Goal: Transaction & Acquisition: Download file/media

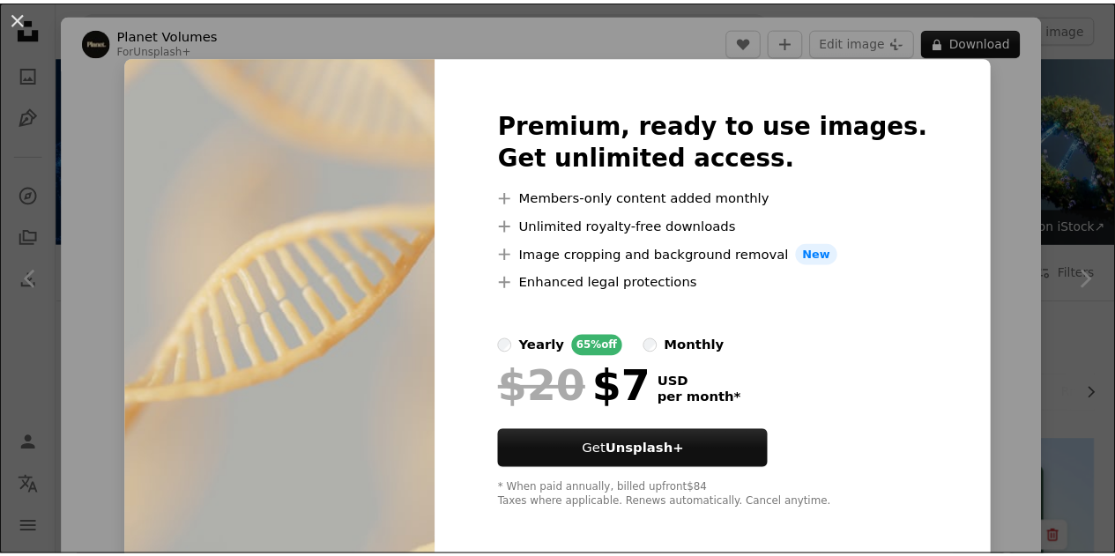
scroll to position [1427, 0]
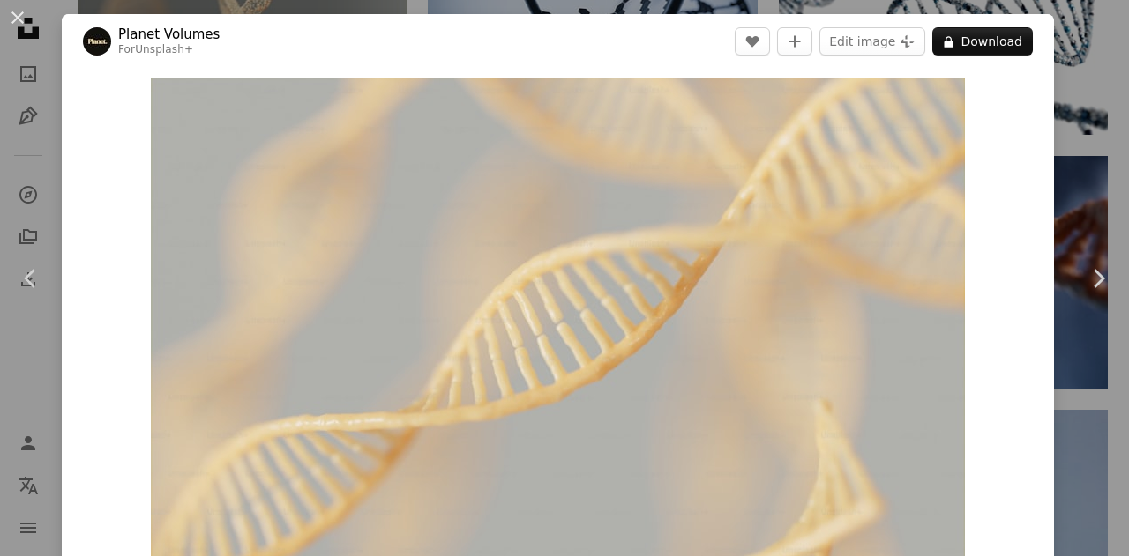
click at [1092, 83] on div "An X shape Chevron left Chevron right Planet Volumes For Unsplash+ A heart A pl…" at bounding box center [564, 278] width 1129 height 556
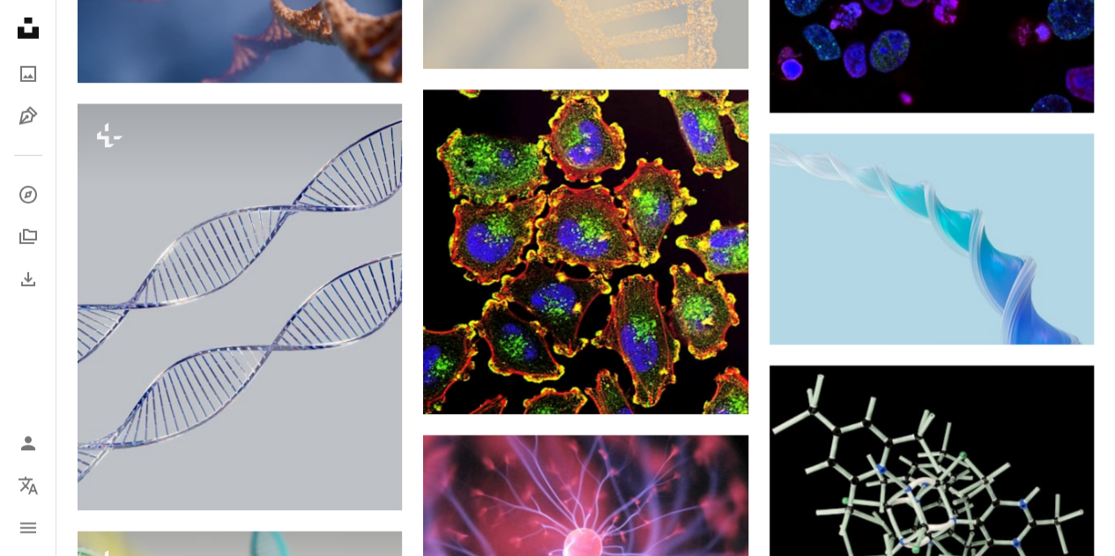
scroll to position [2773, 0]
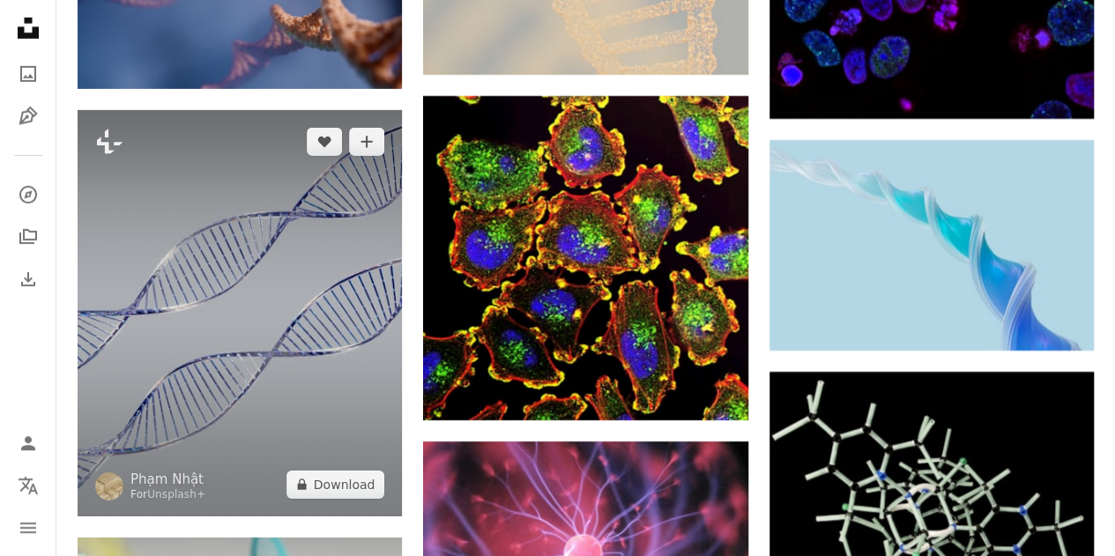
click at [228, 244] on img at bounding box center [240, 313] width 324 height 406
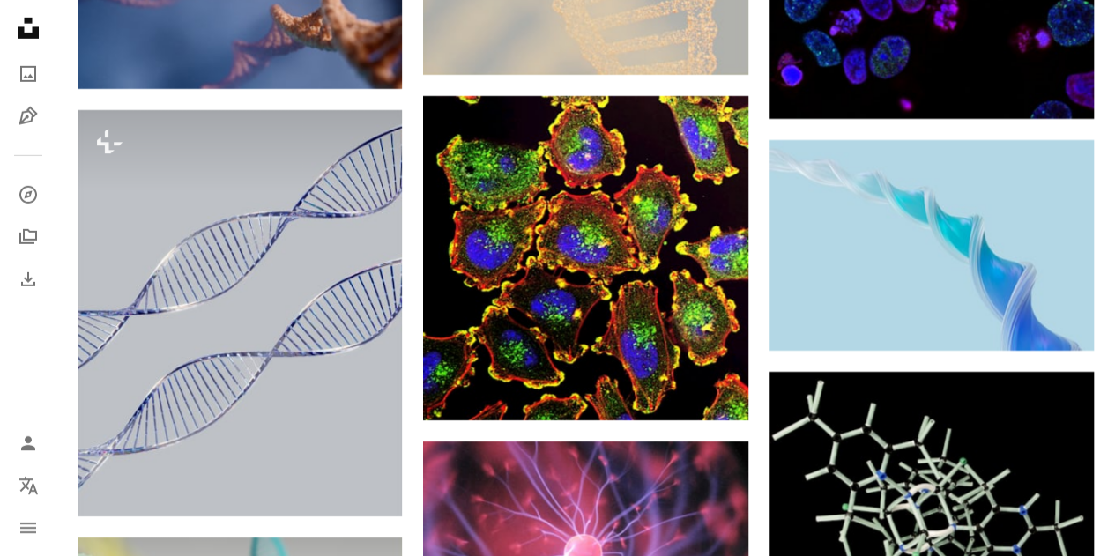
scroll to position [3749, 0]
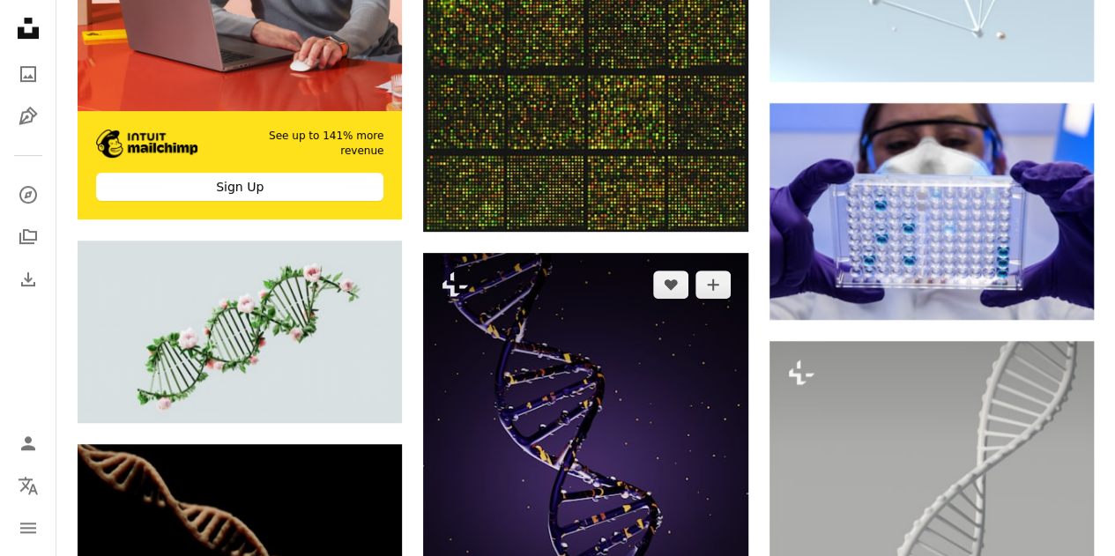
click at [614, 368] on img at bounding box center [585, 469] width 324 height 433
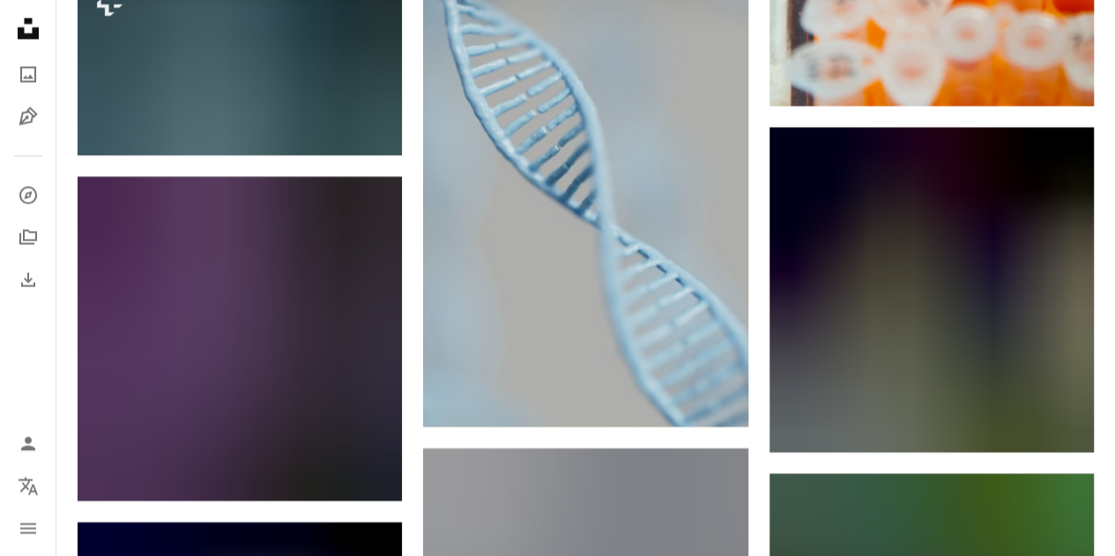
scroll to position [4999, 0]
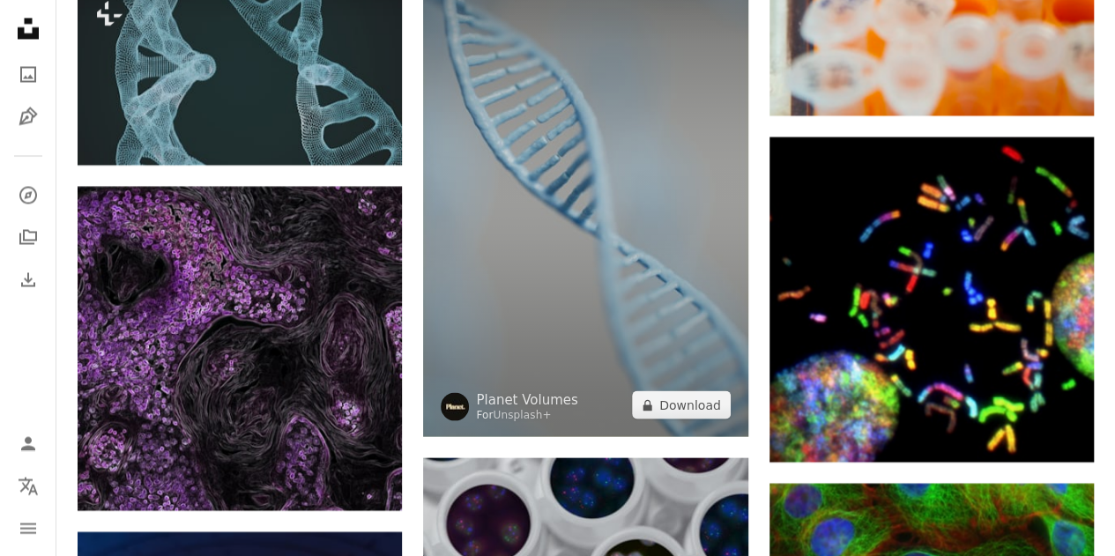
click at [637, 269] on img at bounding box center [585, 190] width 324 height 495
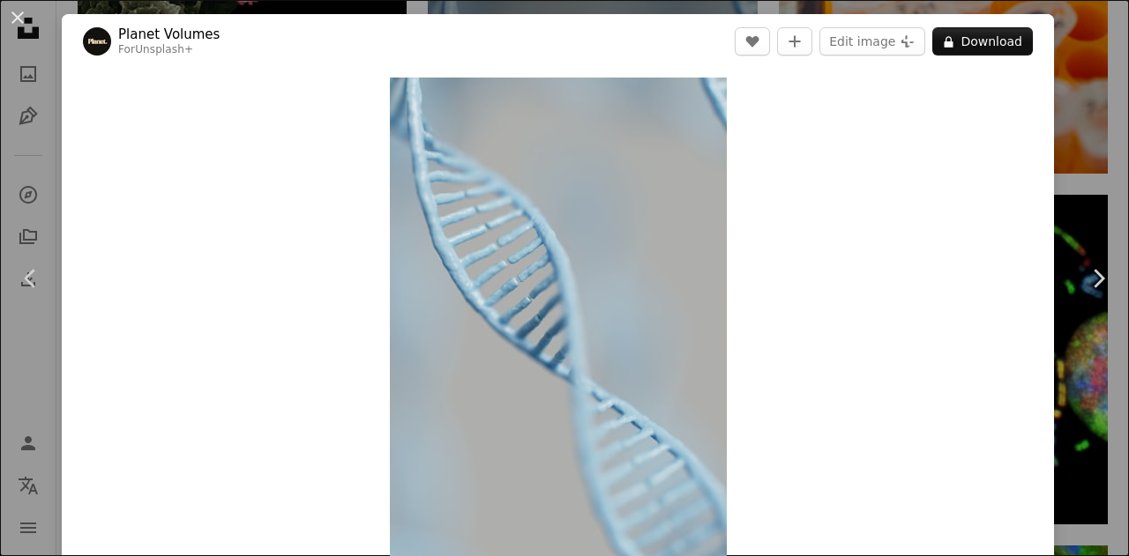
click at [1092, 149] on div "An X shape Chevron left Chevron right Planet Volumes For Unsplash+ A heart A pl…" at bounding box center [564, 278] width 1129 height 556
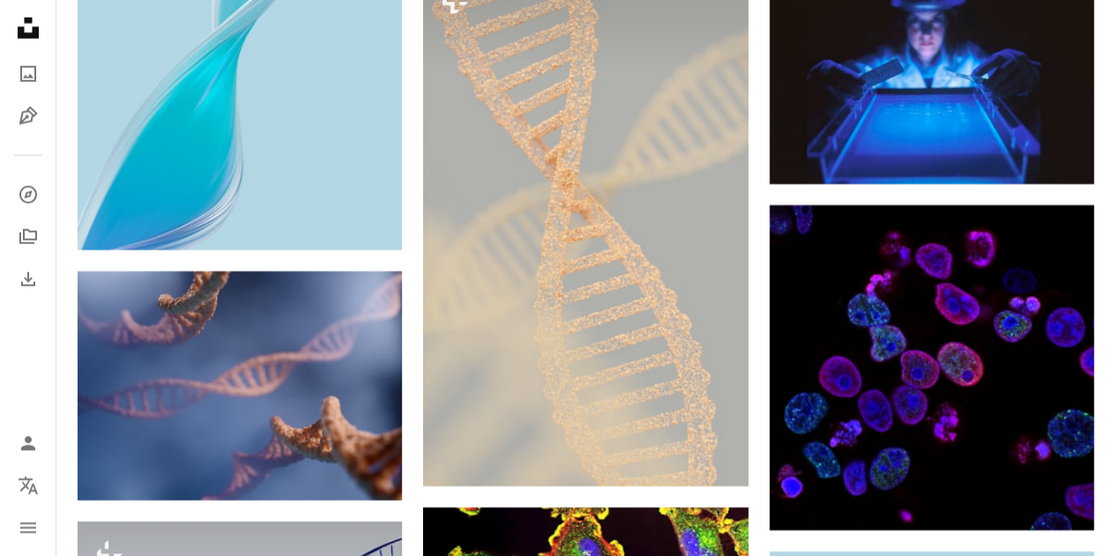
scroll to position [2426, 0]
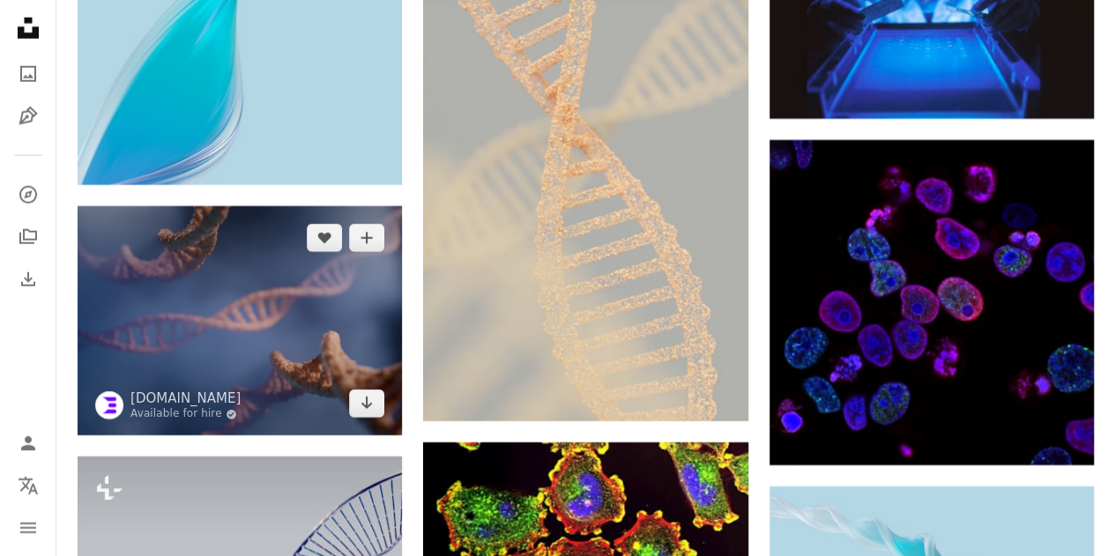
click at [307, 291] on img at bounding box center [240, 321] width 324 height 230
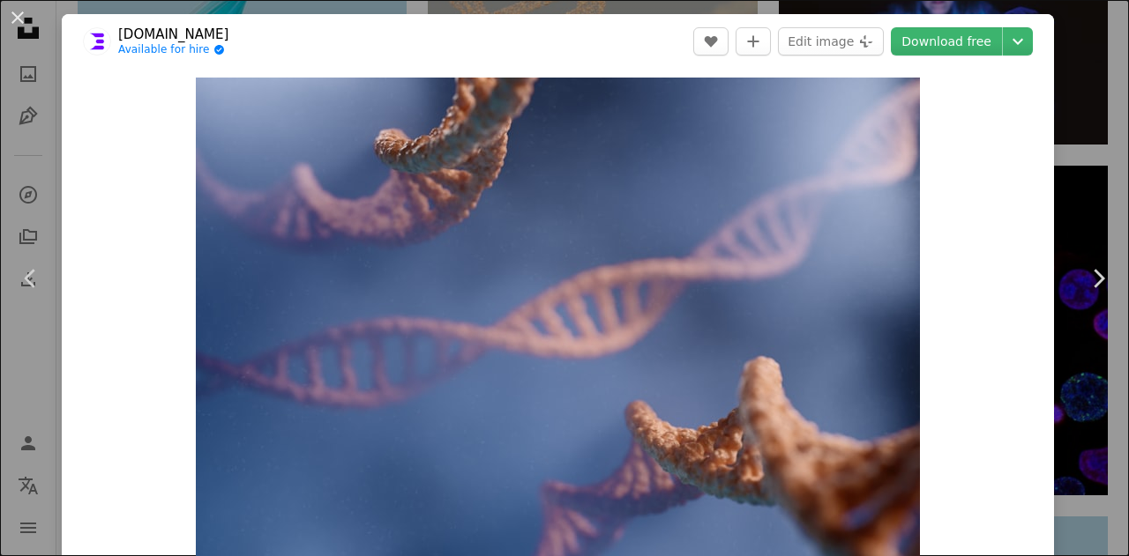
click at [1074, 100] on div "An X shape Chevron left Chevron right [DOMAIN_NAME] Available for hire A checkm…" at bounding box center [564, 278] width 1129 height 556
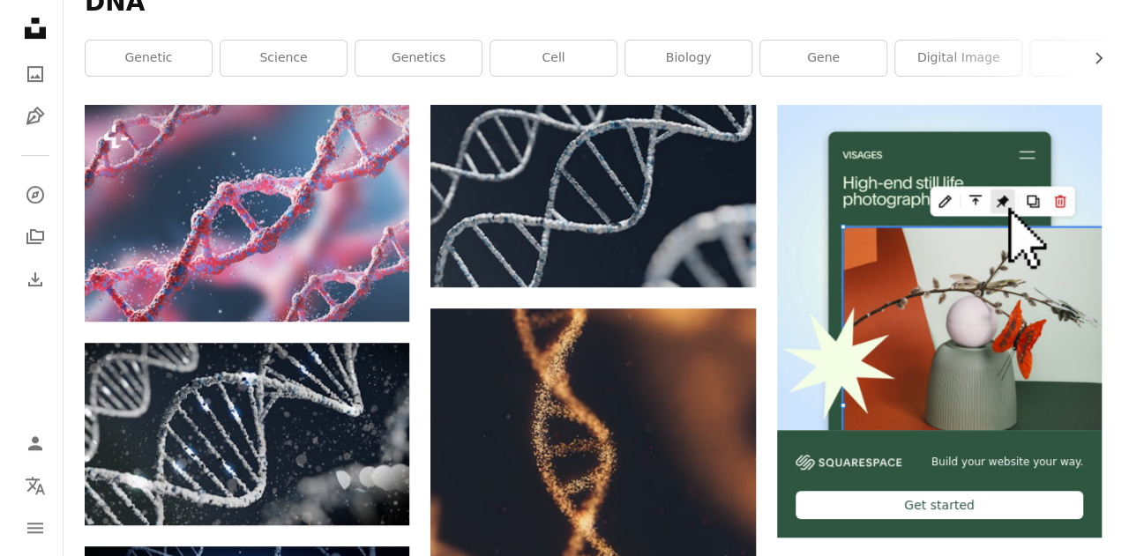
scroll to position [373, 0]
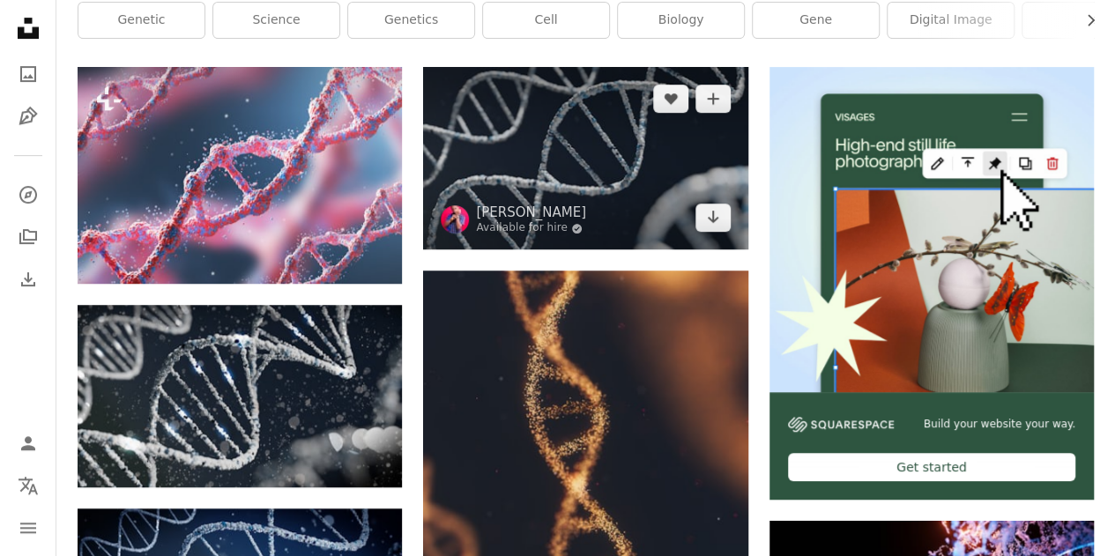
click at [642, 191] on img at bounding box center [585, 158] width 324 height 183
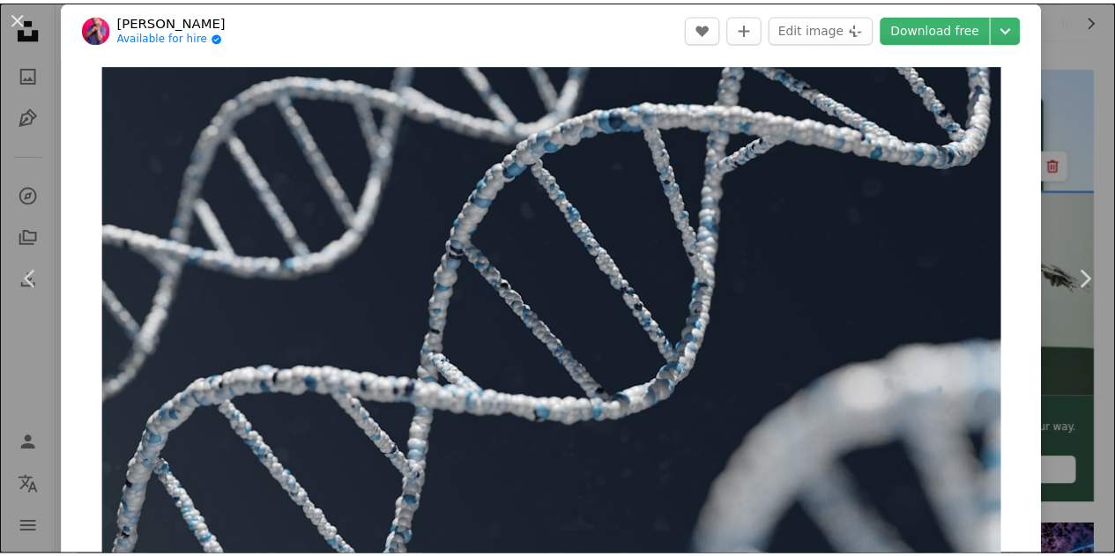
scroll to position [4, 0]
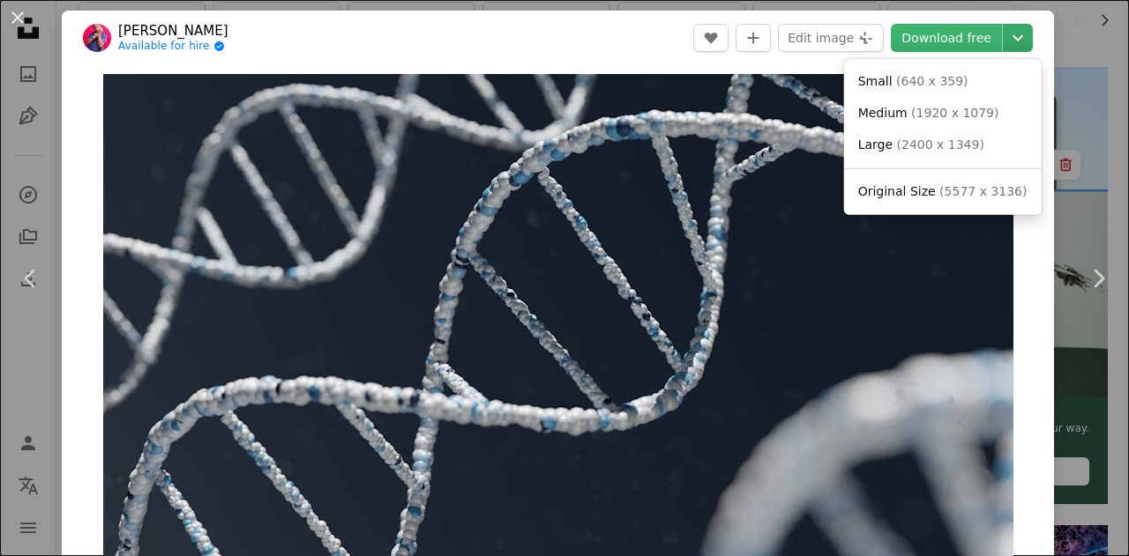
click at [1011, 44] on icon "Chevron down" at bounding box center [1017, 37] width 28 height 21
click at [912, 113] on span "( 1920 x 1079 )" at bounding box center [954, 113] width 87 height 14
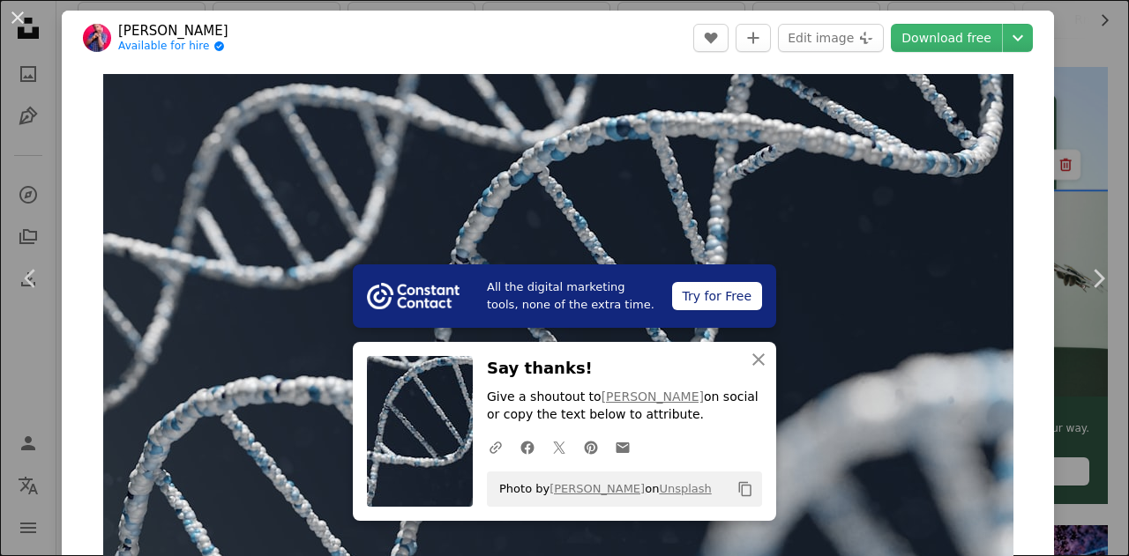
click at [1080, 64] on div "An X shape Chevron left Chevron right All the digital marketing tools, none of …" at bounding box center [564, 278] width 1129 height 556
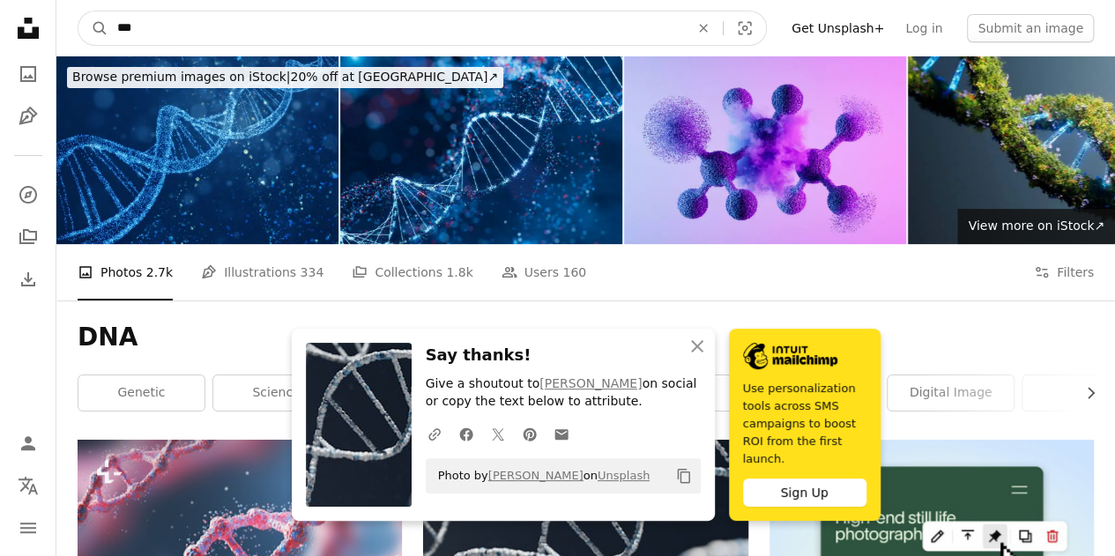
click at [586, 40] on input "***" at bounding box center [396, 28] width 576 height 34
type input "*"
type input "**********"
click at [78, 11] on button "A magnifying glass" at bounding box center [93, 28] width 30 height 34
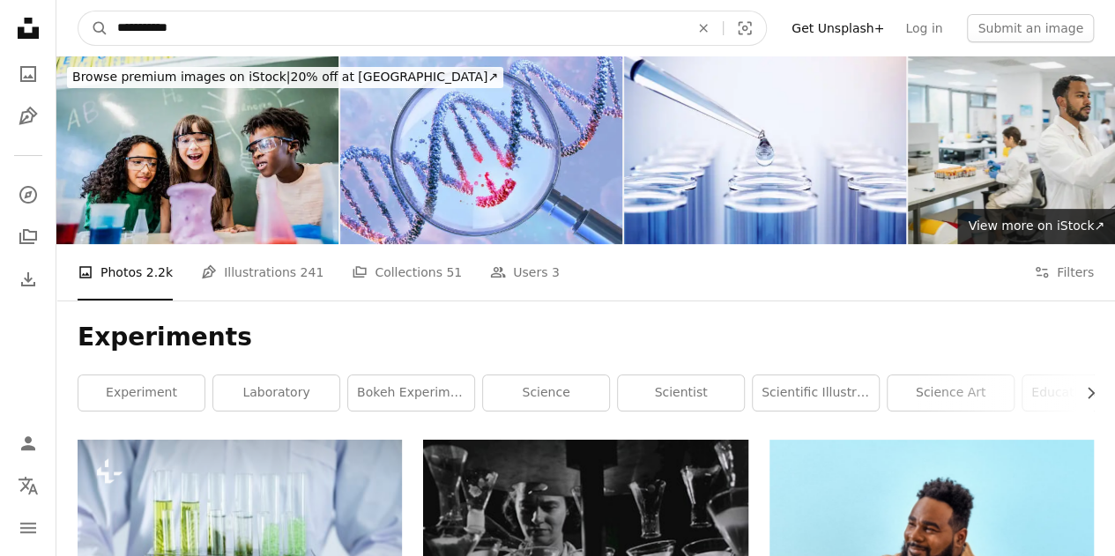
click at [337, 22] on input "**********" at bounding box center [396, 28] width 576 height 34
type input "*"
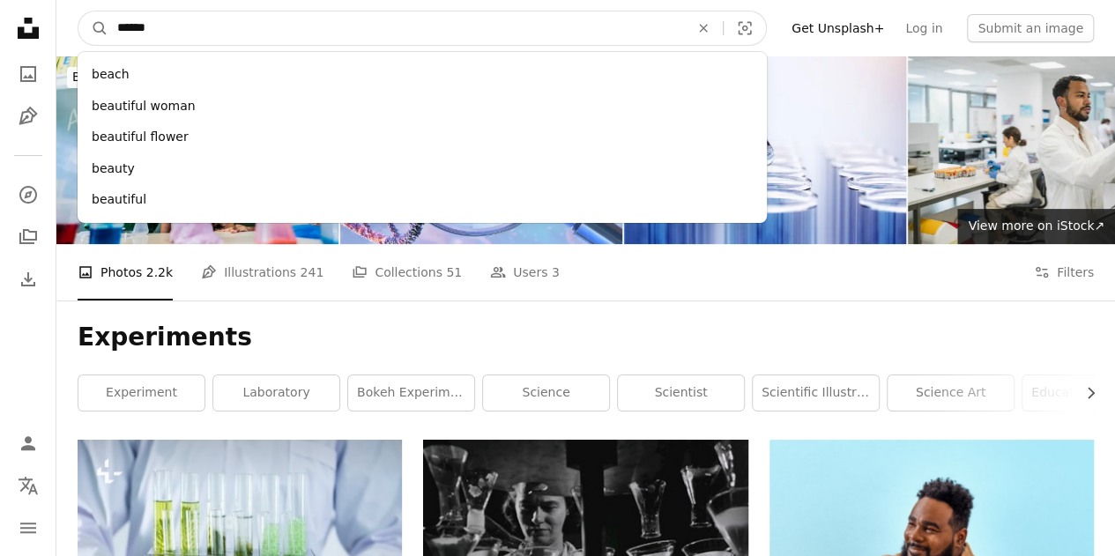
type input "*******"
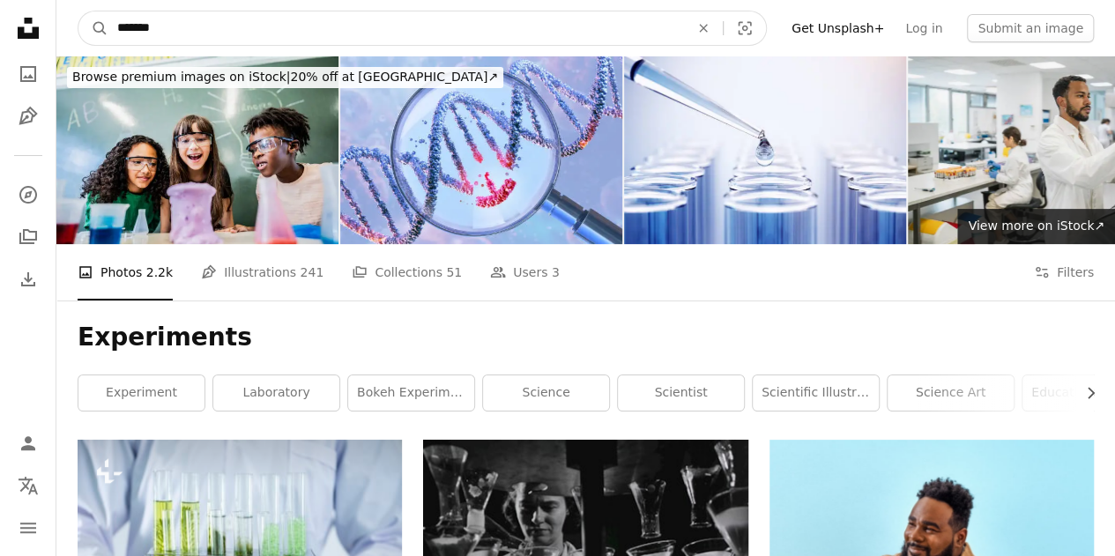
click button "A magnifying glass" at bounding box center [93, 28] width 30 height 34
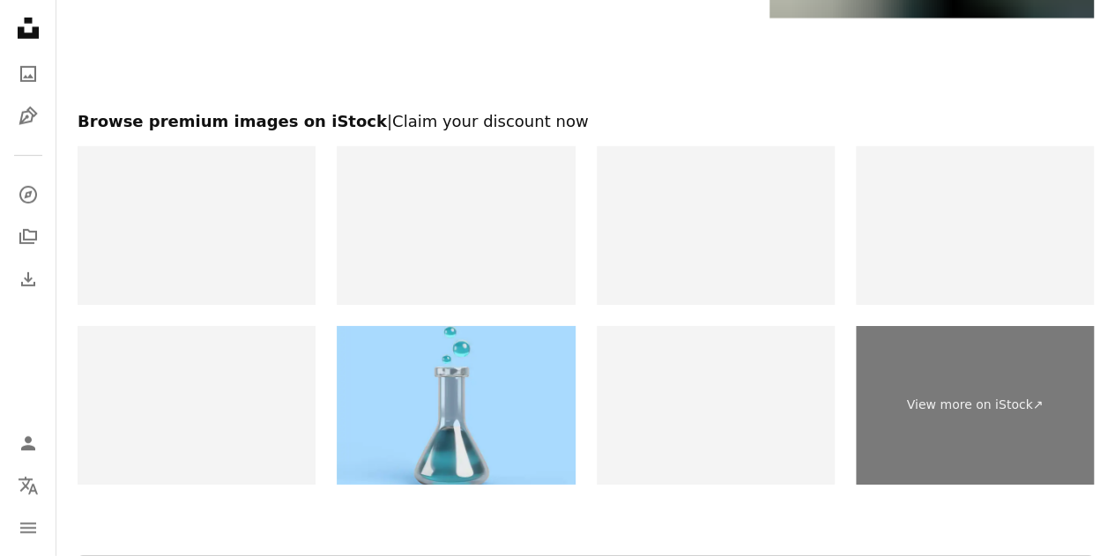
scroll to position [2765, 0]
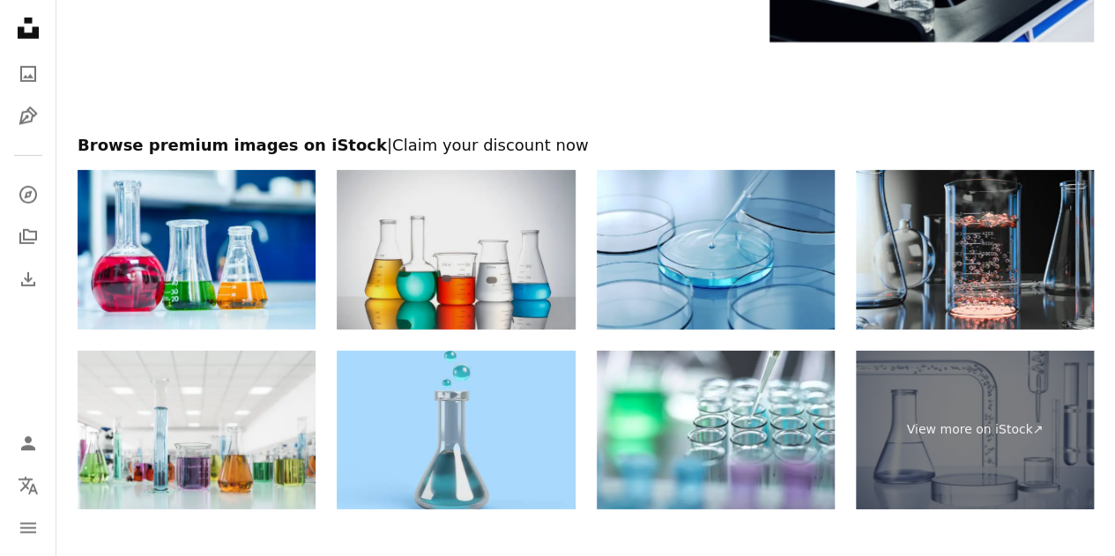
click at [476, 254] on img at bounding box center [456, 249] width 238 height 159
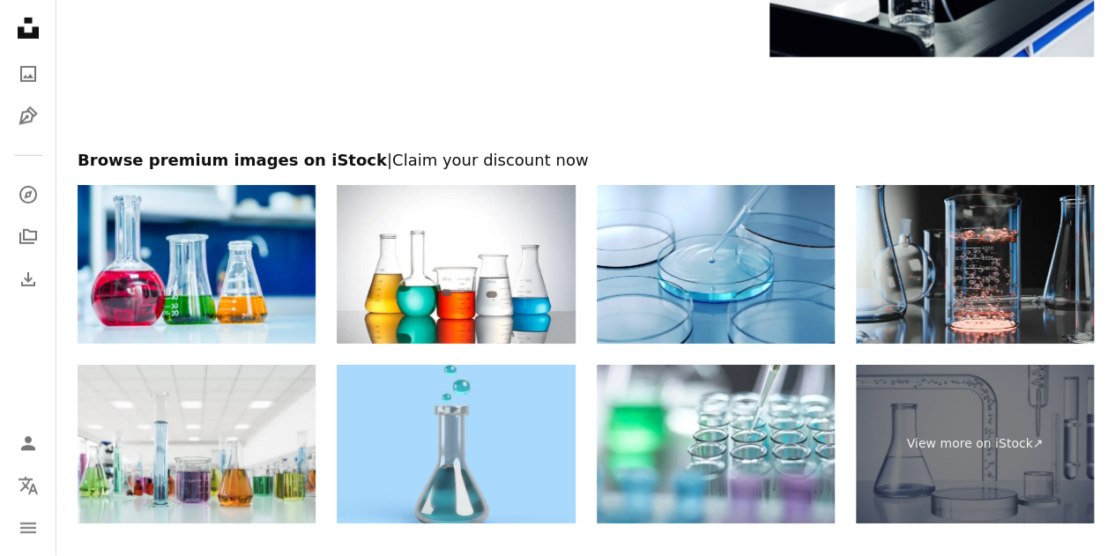
scroll to position [2759, 0]
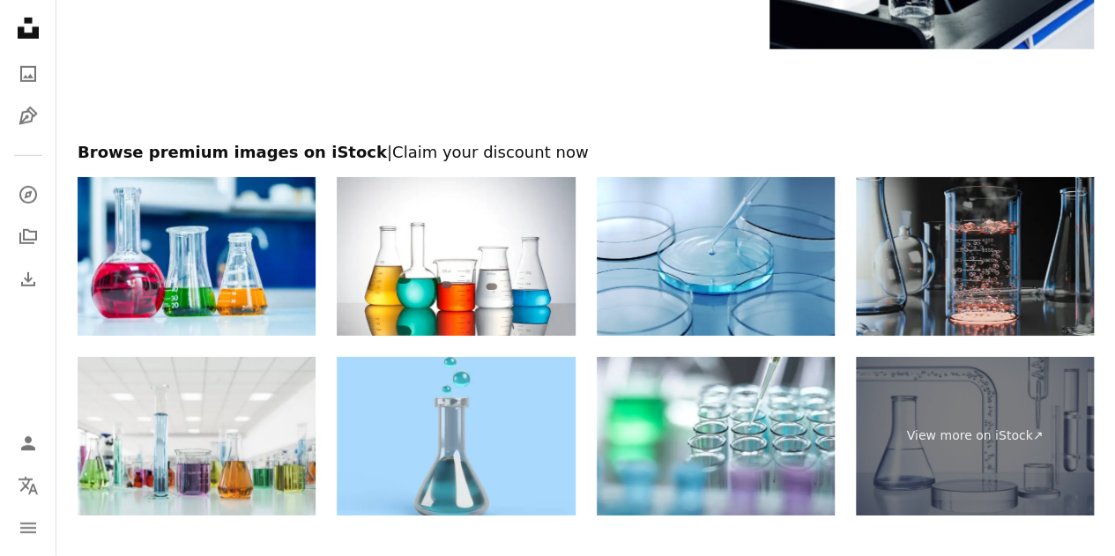
click at [1007, 236] on img at bounding box center [975, 256] width 238 height 159
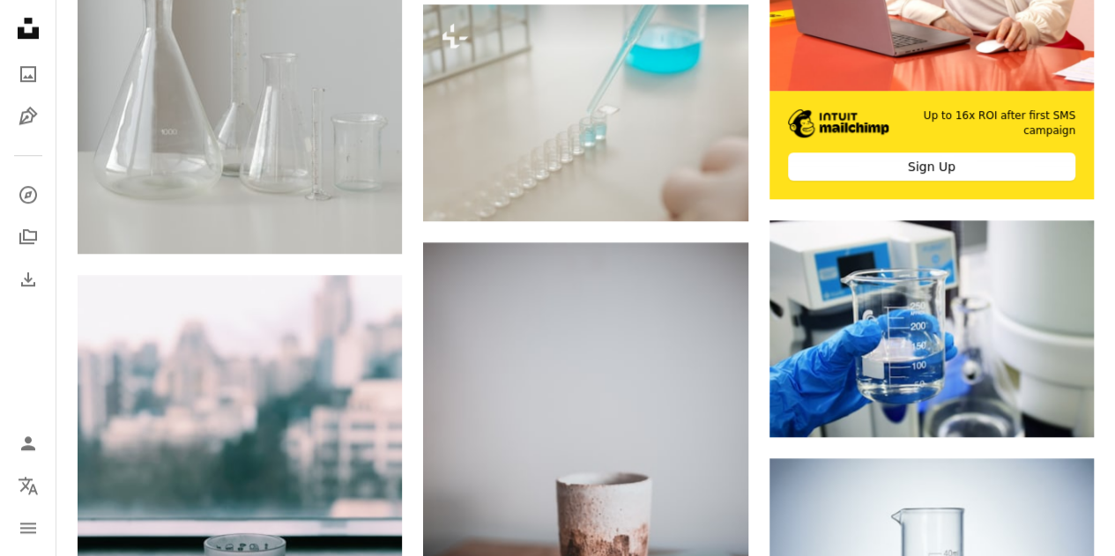
scroll to position [641, 0]
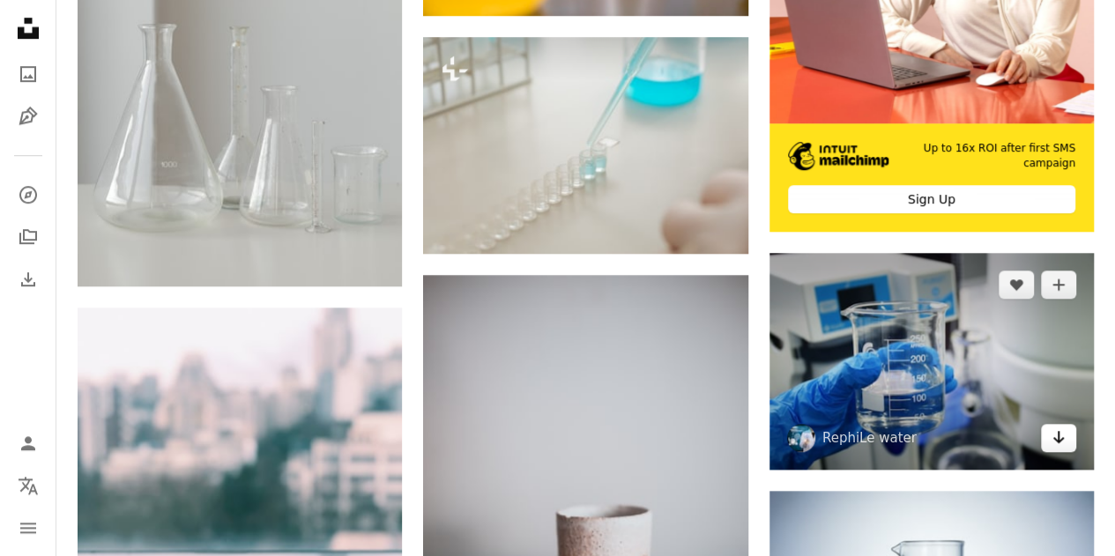
click at [1054, 441] on icon "Arrow pointing down" at bounding box center [1059, 437] width 14 height 21
